Goal: Information Seeking & Learning: Learn about a topic

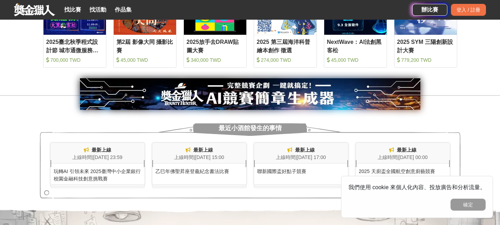
scroll to position [421, 0]
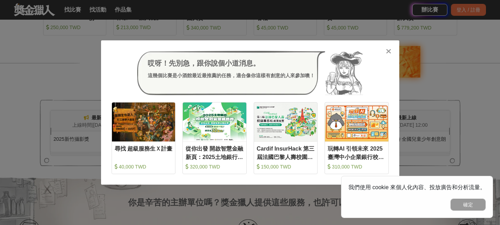
click at [387, 49] on icon at bounding box center [388, 51] width 5 height 7
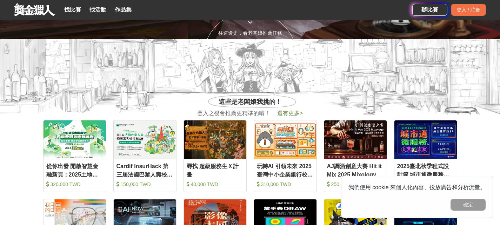
scroll to position [10, 0]
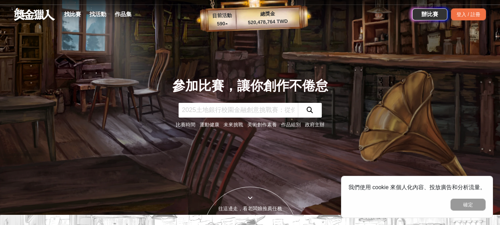
click at [259, 107] on input "text" at bounding box center [238, 110] width 119 height 15
type input "短篇小說"
click button "submit" at bounding box center [310, 110] width 24 height 15
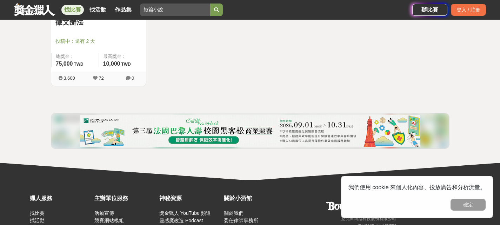
scroll to position [264, 0]
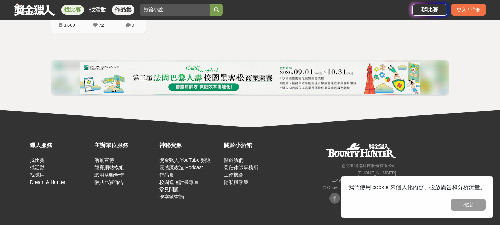
click at [124, 7] on link "作品集" at bounding box center [123, 10] width 22 height 10
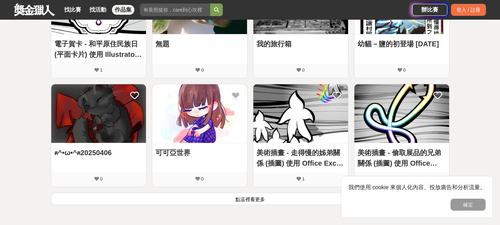
scroll to position [421, 0]
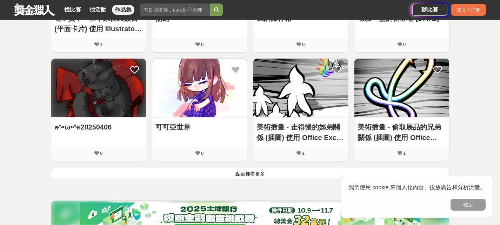
click at [202, 92] on img at bounding box center [199, 88] width 95 height 59
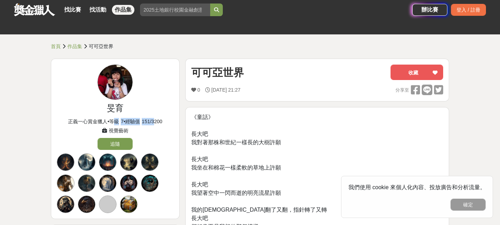
drag, startPoint x: 114, startPoint y: 122, endPoint x: 161, endPoint y: 121, distance: 46.7
click at [161, 121] on div "正義一心賞金獵人 • 等級 7 • 經驗值 151 / 3200" at bounding box center [115, 121] width 117 height 7
click at [162, 121] on span "151 / 3200" at bounding box center [152, 122] width 20 height 6
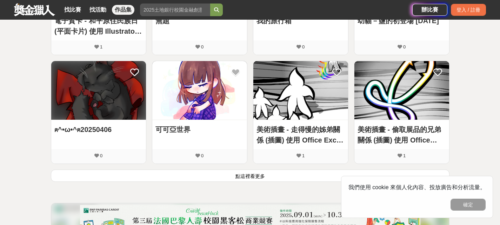
scroll to position [421, 0]
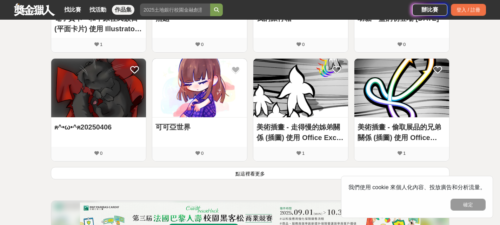
click at [306, 91] on img at bounding box center [301, 88] width 95 height 59
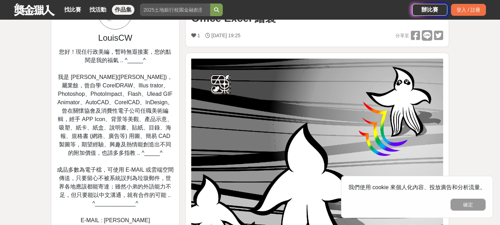
scroll to position [35, 0]
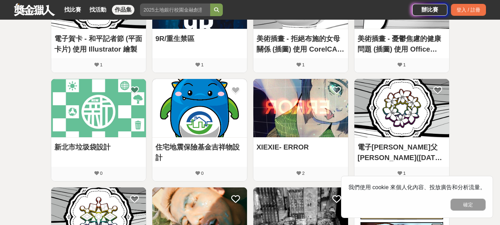
scroll to position [176, 0]
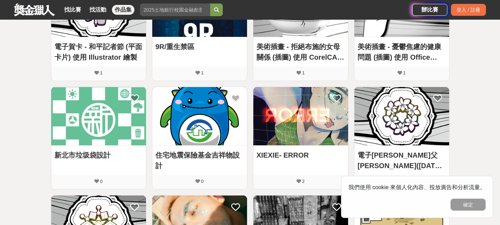
click at [272, 122] on img at bounding box center [301, 116] width 95 height 59
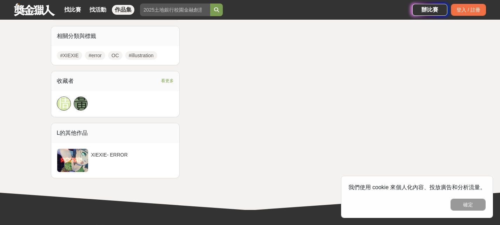
scroll to position [246, 0]
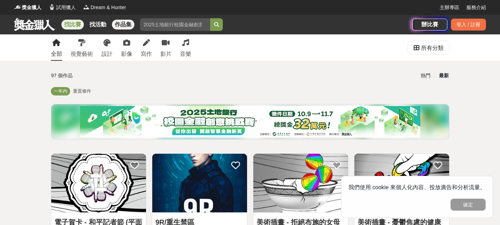
click at [71, 22] on link "找比賽" at bounding box center [72, 25] width 22 height 10
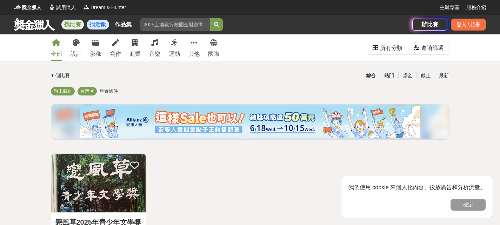
drag, startPoint x: 183, startPoint y: 28, endPoint x: 104, endPoint y: 28, distance: 79.4
click at [104, 28] on div "找比賽 找活動 作品集 短篇小說 跑起來 評審 創作 簡單圖形 徵稿 金門觀光" at bounding box center [213, 25] width 399 height 20
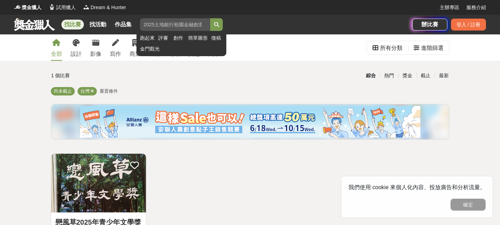
click at [210, 18] on button "submit" at bounding box center [216, 24] width 13 height 13
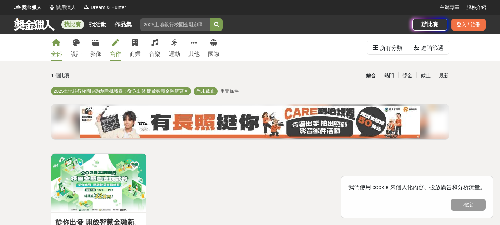
click at [120, 50] on div "寫作" at bounding box center [115, 54] width 11 height 8
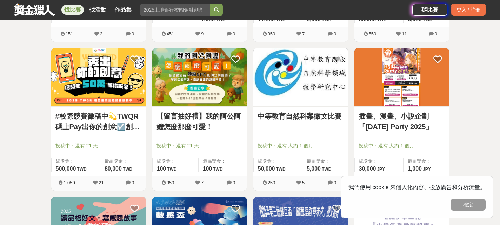
scroll to position [738, 0]
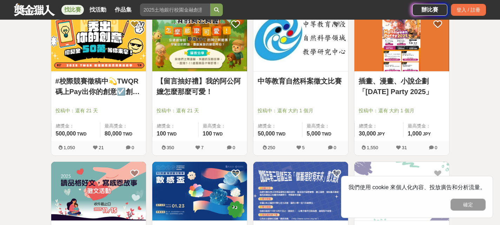
click at [401, 55] on img at bounding box center [402, 42] width 95 height 59
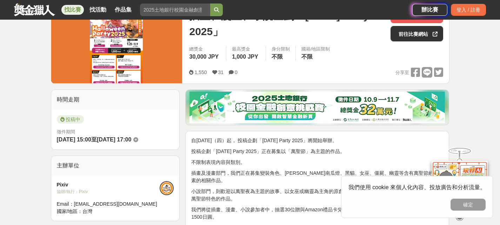
scroll to position [176, 0]
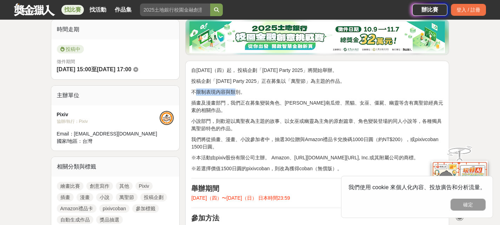
drag, startPoint x: 197, startPoint y: 90, endPoint x: 238, endPoint y: 90, distance: 41.4
click at [238, 90] on p "不限制表現內容與類別。" at bounding box center [317, 92] width 252 height 7
click at [244, 91] on p "不限制表現內容與類別。" at bounding box center [317, 92] width 252 height 7
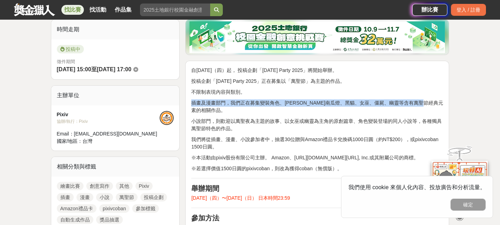
drag, startPoint x: 192, startPoint y: 103, endPoint x: 265, endPoint y: 107, distance: 72.5
click at [265, 107] on p "插畫及漫畫部門，我們正在募集變裝角色、[PERSON_NAME]南瓜燈、黑貓、女巫、僵屍、幽靈等含有萬聖節經典元素的相關作品。" at bounding box center [317, 106] width 252 height 15
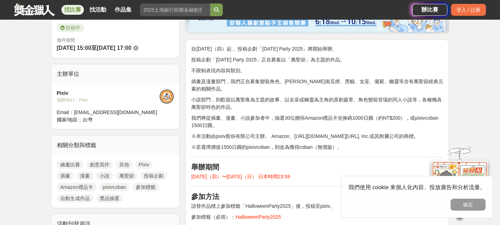
scroll to position [211, 0]
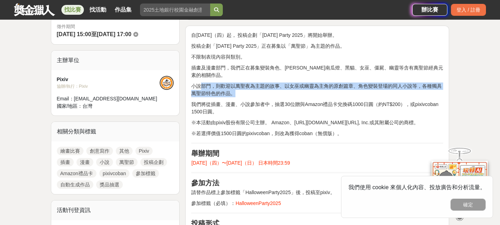
drag, startPoint x: 212, startPoint y: 88, endPoint x: 269, endPoint y: 95, distance: 57.6
click at [269, 91] on p "小說部門，則歡迎以萬聖夜為主題的故事、以女巫或幽靈為主角的原創篇章、角色變裝登場的同人小說等，各種獨具萬聖節特色的作品。" at bounding box center [317, 90] width 252 height 15
click at [270, 96] on p "小說部門，則歡迎以萬聖夜為主題的故事、以女巫或幽靈為主角的原創篇章、角色變裝登場的同人小說等，各種獨具萬聖節特色的作品。" at bounding box center [317, 90] width 252 height 15
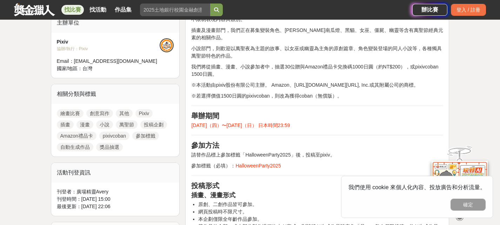
scroll to position [281, 0]
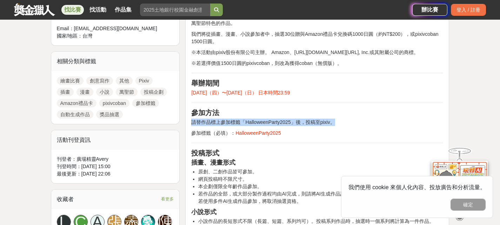
drag, startPoint x: 197, startPoint y: 131, endPoint x: 339, endPoint y: 125, distance: 142.0
click at [339, 125] on div "自[DATE]（四）起， 投稿企劃「[DATE] Party 2025」將開始舉辦。 投稿企劃「[DATE] Party 2025」正在募集以「萬聖節」為主題…" at bounding box center [317, 209] width 252 height 497
click at [345, 124] on div "自[DATE]（四）起， 投稿企劃「[DATE] Party 2025」將開始舉辦。 投稿企劃「[DATE] Party 2025」正在募集以「萬聖節」為主題…" at bounding box center [317, 209] width 252 height 497
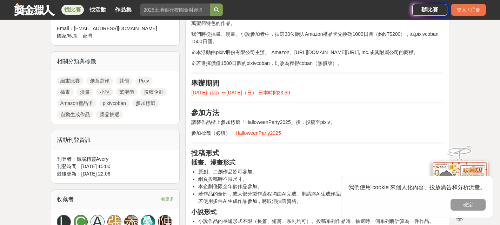
click at [342, 117] on h2 "參加方法" at bounding box center [317, 113] width 252 height 8
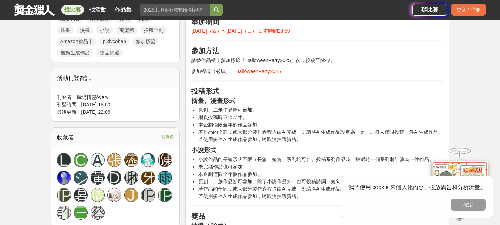
scroll to position [351, 0]
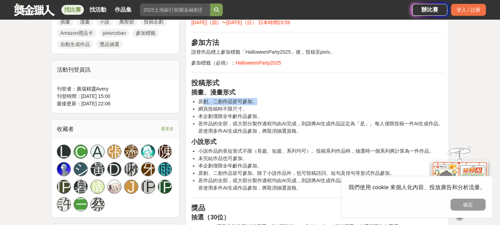
drag, startPoint x: 202, startPoint y: 108, endPoint x: 257, endPoint y: 106, distance: 55.5
click at [257, 105] on li "原創、二創作品皆可參加。" at bounding box center [320, 101] width 245 height 7
drag, startPoint x: 199, startPoint y: 118, endPoint x: 250, endPoint y: 113, distance: 51.4
click at [250, 113] on li "網頁投稿時不限尺寸。" at bounding box center [320, 108] width 245 height 7
click at [263, 128] on li "若作品的全部，或大部分製作過程均由AI完成，則請將AI生成作品設定為「是」。每人僅限投稿一件AI生成作品。若使用多件AI生成作品參加，將取消抽選資格。" at bounding box center [320, 127] width 245 height 15
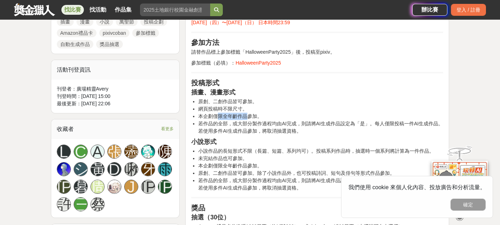
drag, startPoint x: 217, startPoint y: 124, endPoint x: 249, endPoint y: 123, distance: 31.6
click at [249, 120] on li "本企劃僅限全年齡作品參加。" at bounding box center [320, 116] width 245 height 7
drag, startPoint x: 223, startPoint y: 117, endPoint x: 241, endPoint y: 115, distance: 18.0
click at [241, 113] on li "網頁投稿時不限尺寸。" at bounding box center [320, 108] width 245 height 7
drag, startPoint x: 214, startPoint y: 109, endPoint x: 259, endPoint y: 107, distance: 44.6
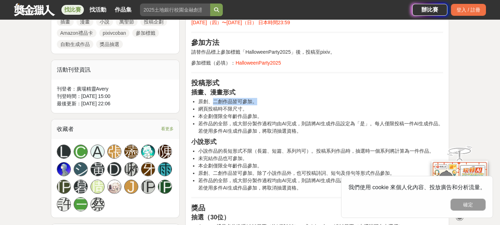
click at [259, 105] on li "原創、二創作品皆可參加。" at bounding box center [320, 101] width 245 height 7
click at [268, 105] on li "原創、二創作品皆可參加。" at bounding box center [320, 101] width 245 height 7
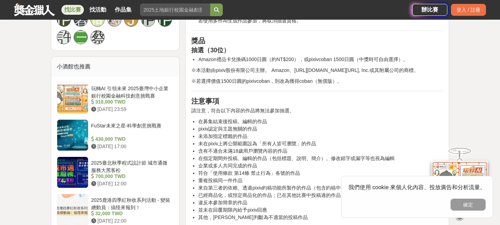
scroll to position [527, 0]
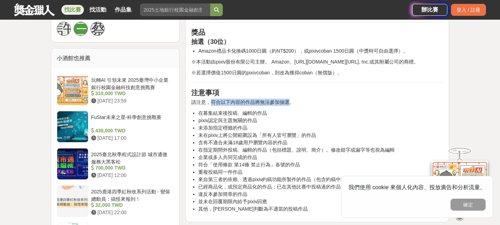
drag, startPoint x: 211, startPoint y: 116, endPoint x: 291, endPoint y: 114, distance: 79.8
click at [290, 106] on p "請注意，符合以下內容的作品將無法參加抽選。" at bounding box center [317, 102] width 252 height 7
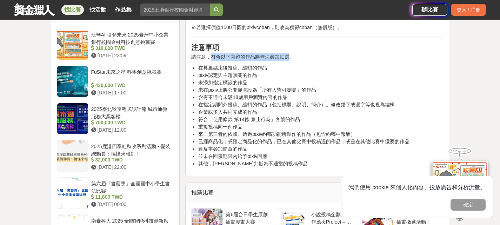
scroll to position [597, 0]
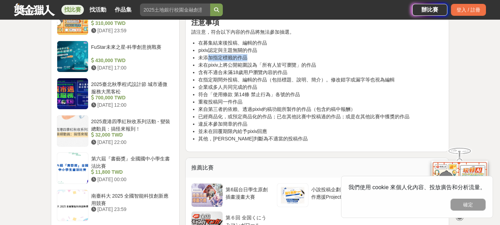
drag, startPoint x: 214, startPoint y: 73, endPoint x: 245, endPoint y: 73, distance: 31.3
click at [245, 61] on li "未添加指定標籤的作品" at bounding box center [320, 57] width 245 height 7
drag, startPoint x: 222, startPoint y: 80, endPoint x: 300, endPoint y: 83, distance: 77.6
click at [300, 69] on li "未在pixiv上將公開範圍設為「所有人皆可瀏覽」的作品" at bounding box center [320, 64] width 245 height 7
drag, startPoint x: 212, startPoint y: 86, endPoint x: 247, endPoint y: 88, distance: 35.2
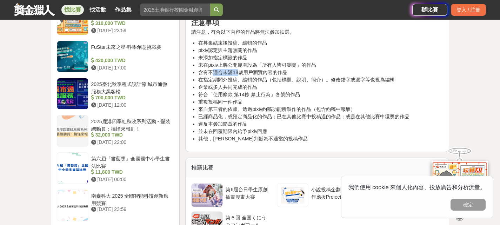
click at [243, 76] on li "含有不適合未滿18歲用戶瀏覽內容的作品" at bounding box center [320, 72] width 245 height 7
drag, startPoint x: 235, startPoint y: 95, endPoint x: 242, endPoint y: 95, distance: 7.0
click at [242, 84] on li "在指定期間外投稿、編輯的作品（包括標題、說明、簡介）。修改錯字或漏字等也視為編輯" at bounding box center [320, 79] width 245 height 7
click at [244, 91] on li "企業或多人共同完成的作品" at bounding box center [320, 87] width 245 height 7
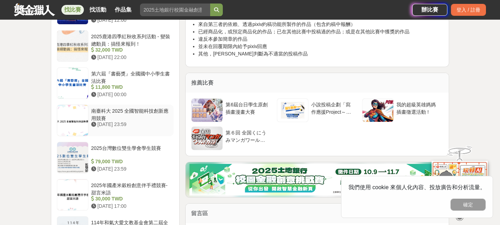
scroll to position [667, 0]
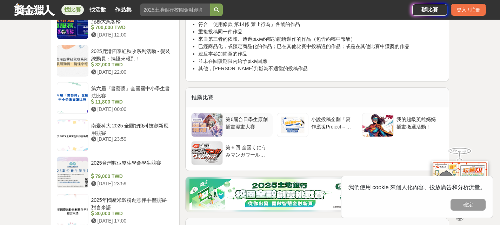
click at [236, 129] on div "第6屆台日學生原創插畫漫畫大賽" at bounding box center [248, 122] width 44 height 13
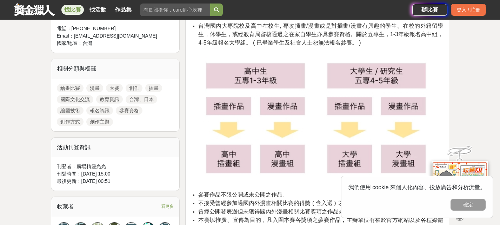
scroll to position [281, 0]
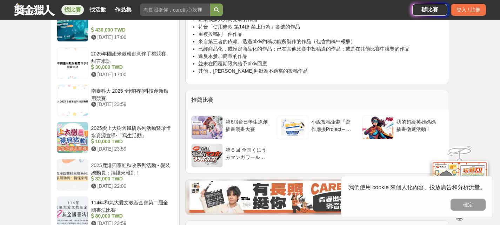
scroll to position [667, 0]
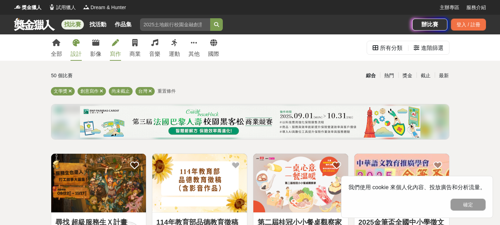
click at [74, 52] on div "設計" at bounding box center [76, 54] width 11 height 8
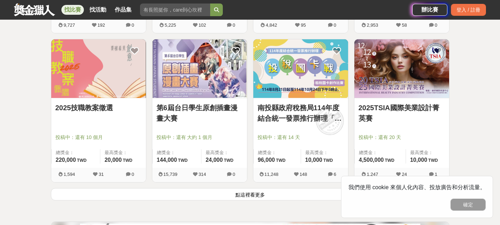
scroll to position [846, 0]
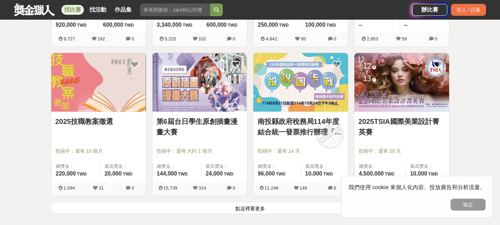
click at [197, 124] on link "第6屆台日學生原創插畫漫畫大賽" at bounding box center [200, 126] width 86 height 21
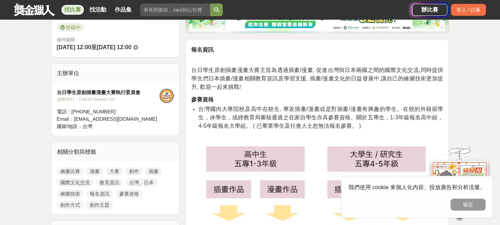
scroll to position [176, 0]
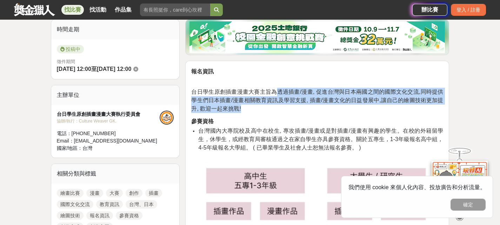
drag, startPoint x: 279, startPoint y: 94, endPoint x: 301, endPoint y: 109, distance: 26.8
click at [301, 109] on p "台日學生原創插畫漫畫大賽主旨為透過插畫/漫畫, 促進台灣與日本兩國之間的國際文化交流,同時提供學生們日本插畫/漫畫相關教育資訊及學習支援, 插畫/漫畫文化的日…" at bounding box center [317, 100] width 252 height 25
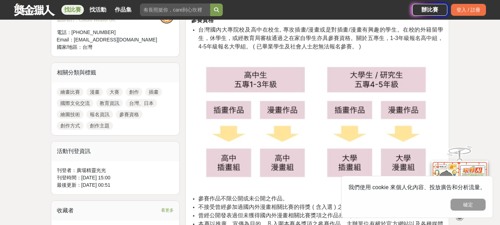
scroll to position [351, 0]
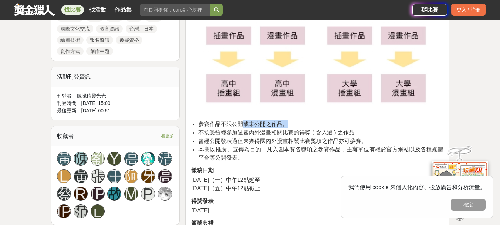
drag, startPoint x: 241, startPoint y: 127, endPoint x: 289, endPoint y: 124, distance: 48.2
click at [289, 124] on li "參賽作品不限公開或未公開之作品。" at bounding box center [320, 124] width 245 height 8
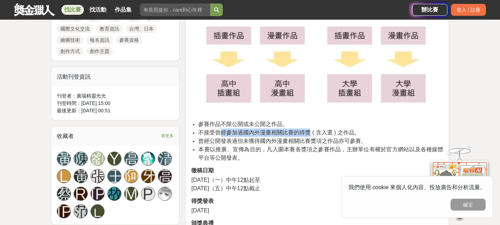
drag, startPoint x: 225, startPoint y: 134, endPoint x: 309, endPoint y: 132, distance: 84.3
click at [309, 132] on span "不接受曾經參加過國內外漫畫相關比賽的得獎 ( 含入選 ) 之作品。" at bounding box center [279, 133] width 162 height 6
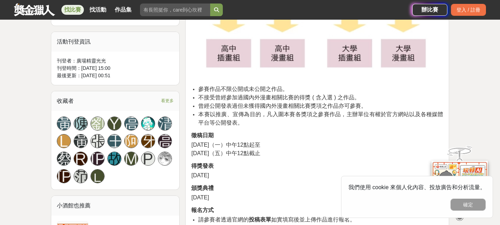
click at [299, 122] on li "本賽以推廣、宣傳為目的，凡入圍本賽各獎項之參賽作品，主辦單位有權於官方網站以及各種媒體平台等公開發表。" at bounding box center [320, 118] width 245 height 17
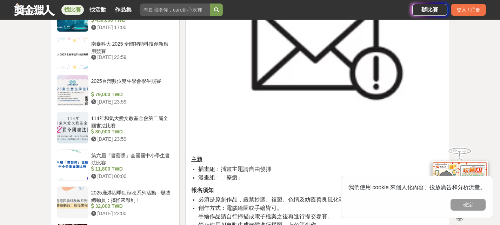
scroll to position [702, 0]
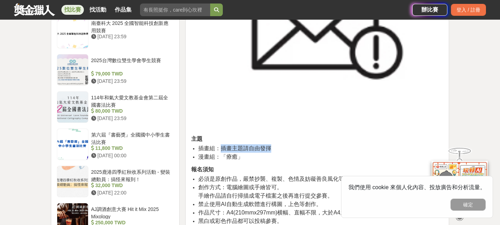
drag, startPoint x: 222, startPoint y: 148, endPoint x: 275, endPoint y: 146, distance: 52.7
click at [275, 146] on li "插畫組：插畫主題請自由發揮" at bounding box center [320, 148] width 245 height 8
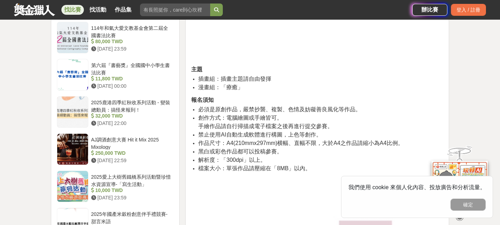
scroll to position [773, 0]
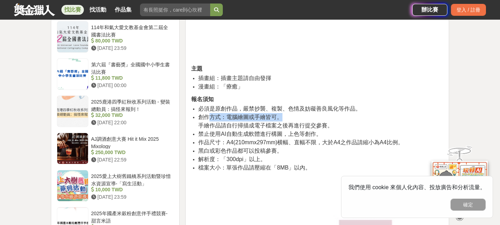
drag, startPoint x: 211, startPoint y: 119, endPoint x: 282, endPoint y: 118, distance: 71.7
click at [282, 118] on span "創作方式：電腦繪圖或手繪皆可。" at bounding box center [240, 117] width 84 height 6
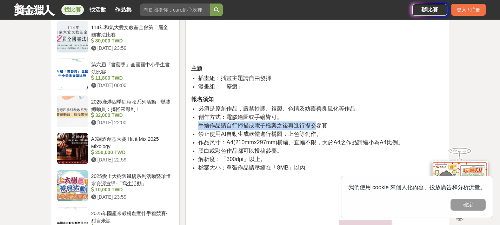
drag, startPoint x: 200, startPoint y: 125, endPoint x: 318, endPoint y: 123, distance: 118.4
click at [318, 123] on span "手繪作品請自行掃描成電子檔案之後再進行提交參賽。" at bounding box center [265, 126] width 135 height 6
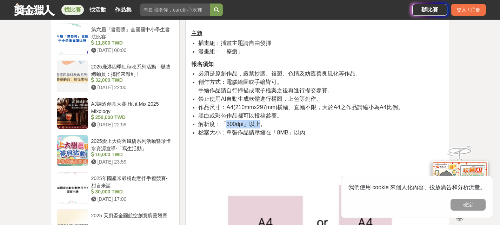
drag, startPoint x: 229, startPoint y: 125, endPoint x: 258, endPoint y: 124, distance: 28.5
click at [258, 124] on span "解析度：「300dpi」以上。" at bounding box center [231, 124] width 67 height 6
click at [265, 123] on li "解析度：「300dpi」以上。" at bounding box center [320, 124] width 245 height 8
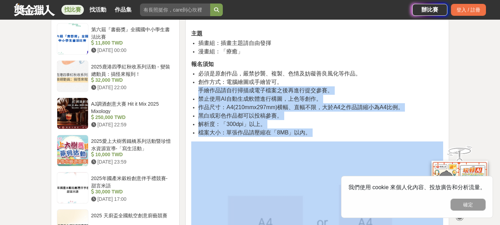
drag, startPoint x: 200, startPoint y: 91, endPoint x: 280, endPoint y: 138, distance: 92.8
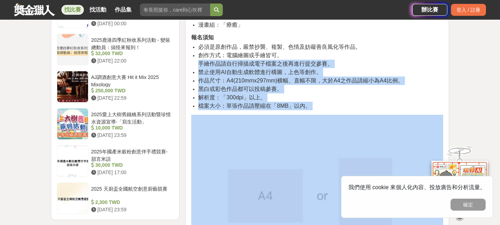
scroll to position [843, 0]
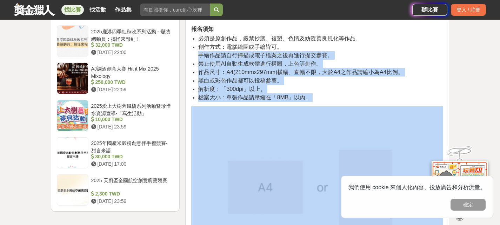
click at [315, 94] on li "檔案大小：單張作品請壓縮在「8MB」以內。" at bounding box center [320, 97] width 245 height 8
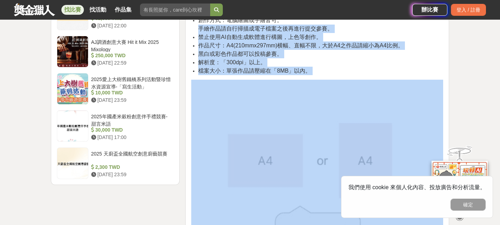
scroll to position [878, 0]
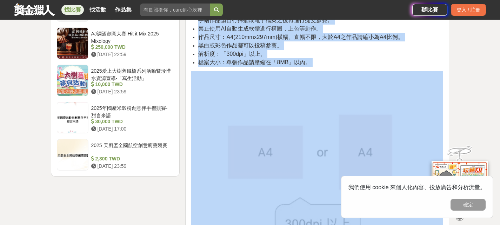
click at [319, 55] on li "解析度：「300dpi」以上。" at bounding box center [320, 54] width 245 height 8
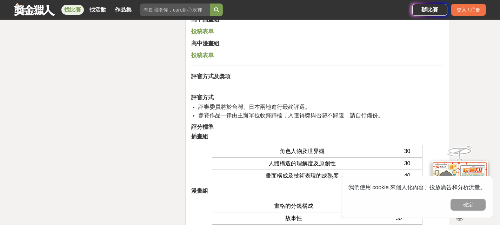
scroll to position [1616, 0]
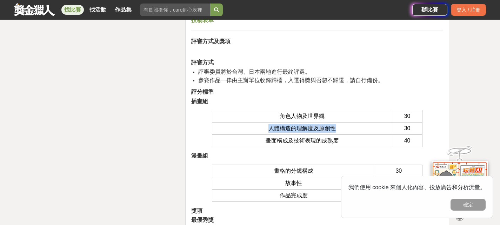
drag, startPoint x: 270, startPoint y: 129, endPoint x: 337, endPoint y: 128, distance: 66.7
click at [337, 128] on td "人體構造的理解度及原創性" at bounding box center [302, 129] width 180 height 12
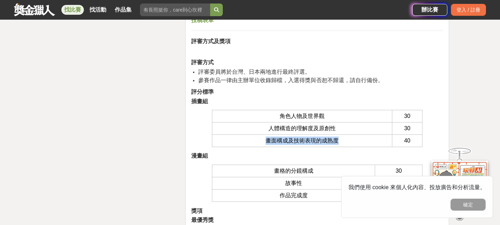
drag, startPoint x: 264, startPoint y: 141, endPoint x: 342, endPoint y: 137, distance: 78.5
click at [341, 137] on td "畫面構成及技術表現的成熟度" at bounding box center [302, 141] width 180 height 12
click at [346, 138] on td "畫面構成及技術表現的成熟度" at bounding box center [302, 141] width 180 height 12
click at [344, 132] on td "人體構造的理解度及原創性" at bounding box center [302, 129] width 180 height 12
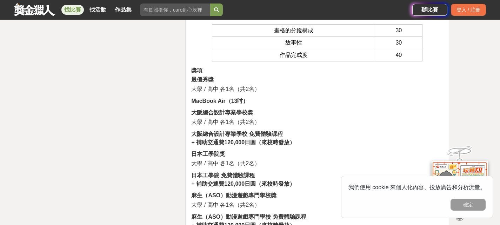
scroll to position [1721, 0]
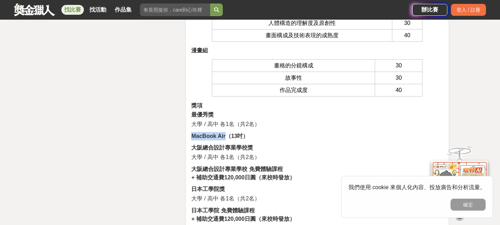
drag, startPoint x: 225, startPoint y: 135, endPoint x: 191, endPoint y: 133, distance: 34.4
click at [191, 133] on strong "MacBook Air（13吋）" at bounding box center [219, 136] width 57 height 6
drag, startPoint x: 198, startPoint y: 133, endPoint x: 175, endPoint y: 145, distance: 25.4
click at [175, 145] on div "時間走期 投稿中 徵件期間 [DATE] 12:00 至 [DATE] 12:00 主辦單位 台日學生原創插畫漫畫大賽執行委員會 協辦/執行： Culture…" at bounding box center [115, 115] width 135 height 3283
drag, startPoint x: 192, startPoint y: 135, endPoint x: 227, endPoint y: 137, distance: 34.9
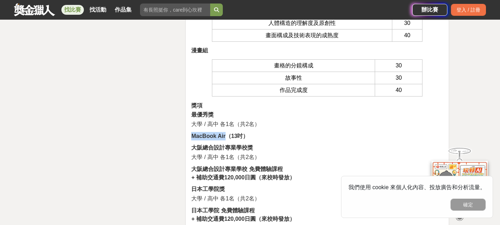
click at [227, 137] on div "報名資訊 台日學生原創插畫漫畫大賽主旨為透過插畫/漫畫, 促進台灣與日本兩國之間的國際文化交流,同時提供學生們日本插畫/漫畫相關教育資訊及學習支援, 插畫/漫…" at bounding box center [317, 15] width 264 height 3000
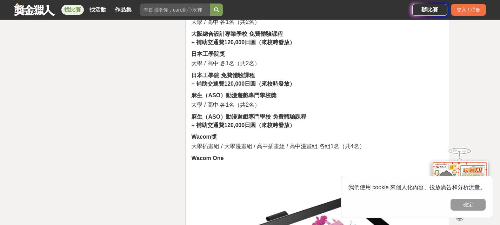
scroll to position [1861, 0]
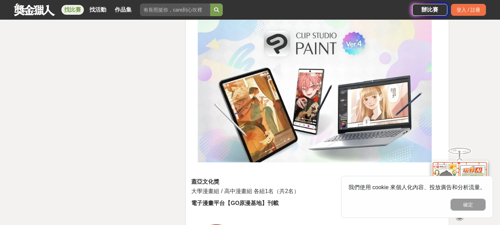
scroll to position [2739, 0]
